Goal: Task Accomplishment & Management: Complete application form

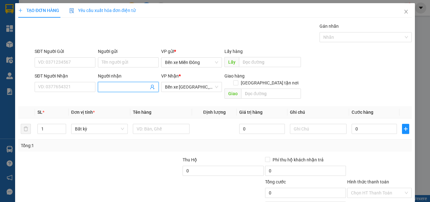
click at [115, 89] on input "Người nhận" at bounding box center [125, 86] width 47 height 7
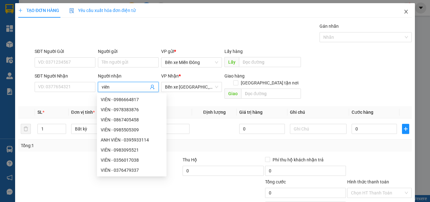
type input "viên"
click at [403, 11] on icon "close" at bounding box center [405, 11] width 5 height 5
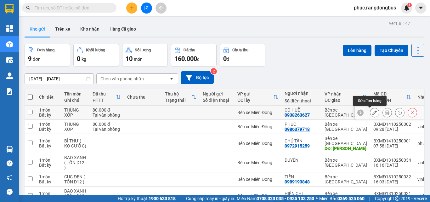
click at [372, 111] on icon at bounding box center [374, 112] width 4 height 4
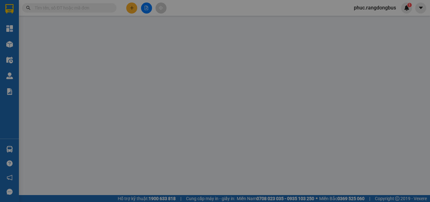
type input "0938263627"
type input "CÔ HUỆ"
type input "0"
type input "80.000"
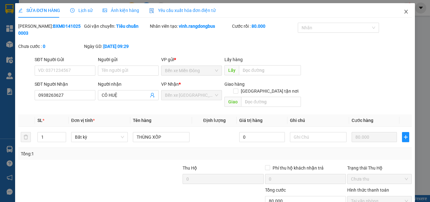
click at [403, 10] on icon "close" at bounding box center [405, 11] width 5 height 5
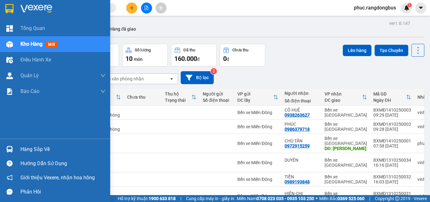
click at [10, 42] on img at bounding box center [9, 44] width 7 height 7
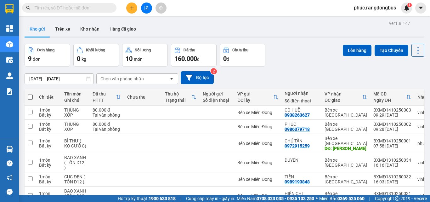
click at [111, 8] on span at bounding box center [112, 7] width 4 height 7
click at [95, 9] on input "text" at bounding box center [72, 7] width 74 height 7
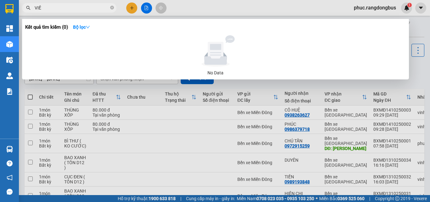
type input "VIÊN"
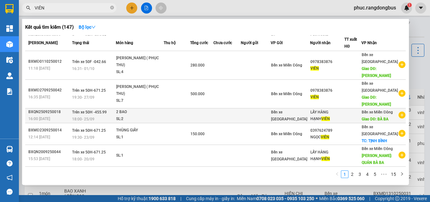
scroll to position [156, 0]
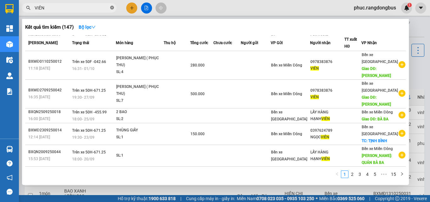
click at [113, 9] on icon "close-circle" at bounding box center [112, 8] width 4 height 4
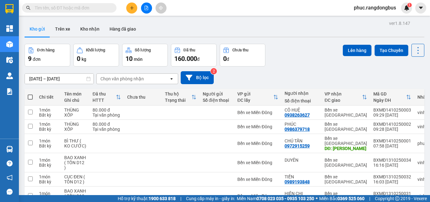
click at [97, 10] on input "text" at bounding box center [72, 7] width 74 height 7
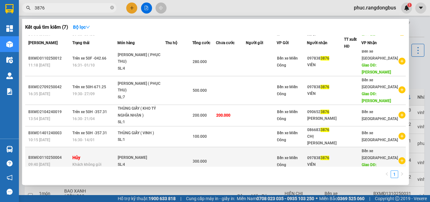
scroll to position [0, 0]
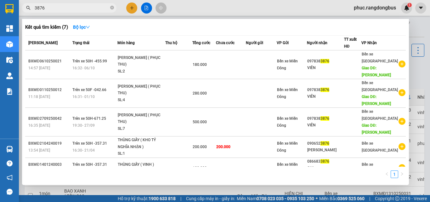
type input "3876"
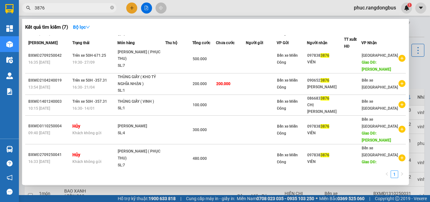
scroll to position [63, 0]
click at [112, 6] on icon "close-circle" at bounding box center [112, 8] width 4 height 4
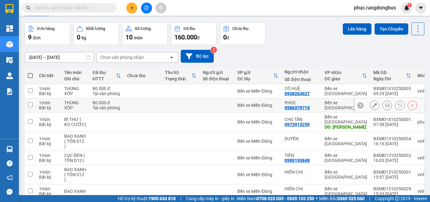
scroll to position [0, 0]
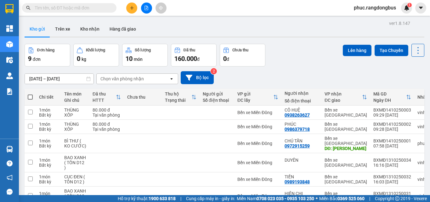
click at [135, 11] on button at bounding box center [131, 8] width 11 height 11
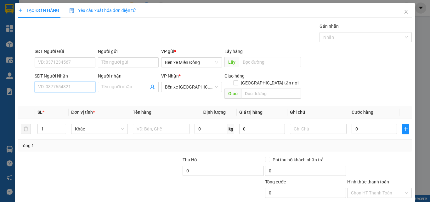
click at [87, 90] on input "SĐT Người Nhận" at bounding box center [65, 87] width 61 height 10
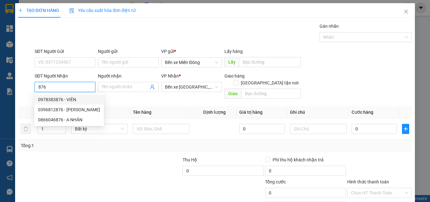
click at [44, 95] on div "0978383876 - VIÊN" at bounding box center [69, 99] width 70 height 10
type input "0978383876"
type input "VIÊN"
type input "[PERSON_NAME]"
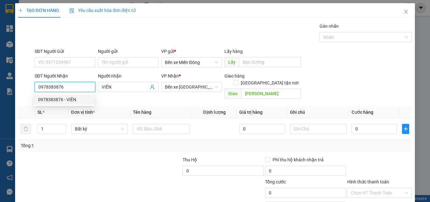
type input "180.000"
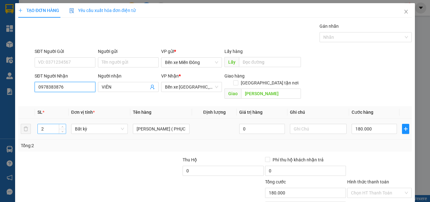
type input "0978383876"
click at [45, 124] on input "2" at bounding box center [52, 128] width 28 height 9
type input "3"
type input "0"
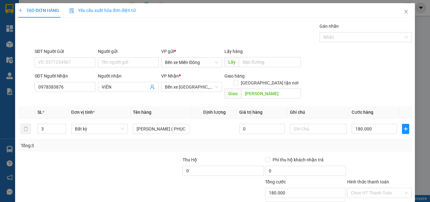
type input "0"
click at [404, 12] on icon "close" at bounding box center [405, 12] width 3 height 4
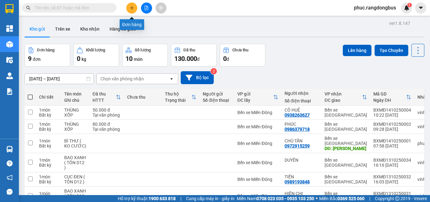
click at [134, 8] on button at bounding box center [131, 8] width 11 height 11
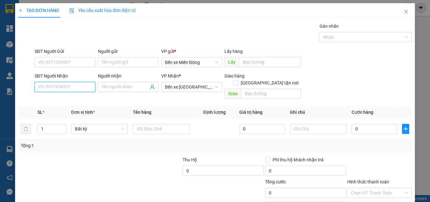
click at [87, 86] on input "SĐT Người Nhận" at bounding box center [65, 87] width 61 height 10
click at [70, 95] on div "0975899508 - THÔNG" at bounding box center [64, 99] width 60 height 10
type input "0975899508"
type input "THÔNG"
type input "CÂY XĂNG 79"
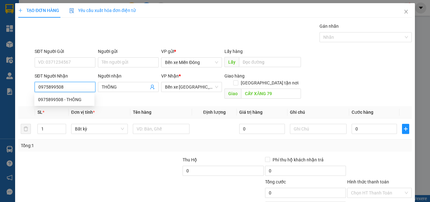
type input "80.000"
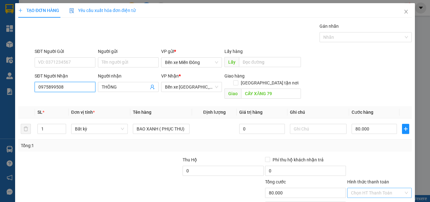
type input "0975899508"
click at [371, 188] on input "Hình thức thanh toán" at bounding box center [377, 192] width 53 height 9
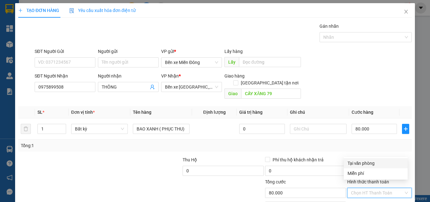
click at [367, 165] on div "Tại văn phòng" at bounding box center [375, 162] width 56 height 7
type input "0"
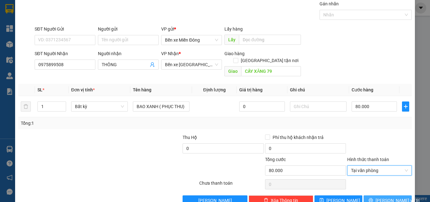
scroll to position [31, 0]
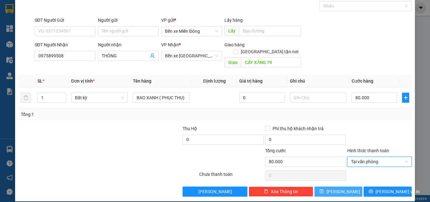
click at [347, 186] on button "[PERSON_NAME]" at bounding box center [338, 191] width 48 height 10
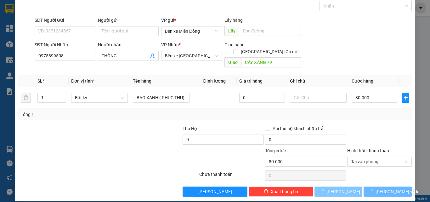
type input "0"
